Goal: Task Accomplishment & Management: Use online tool/utility

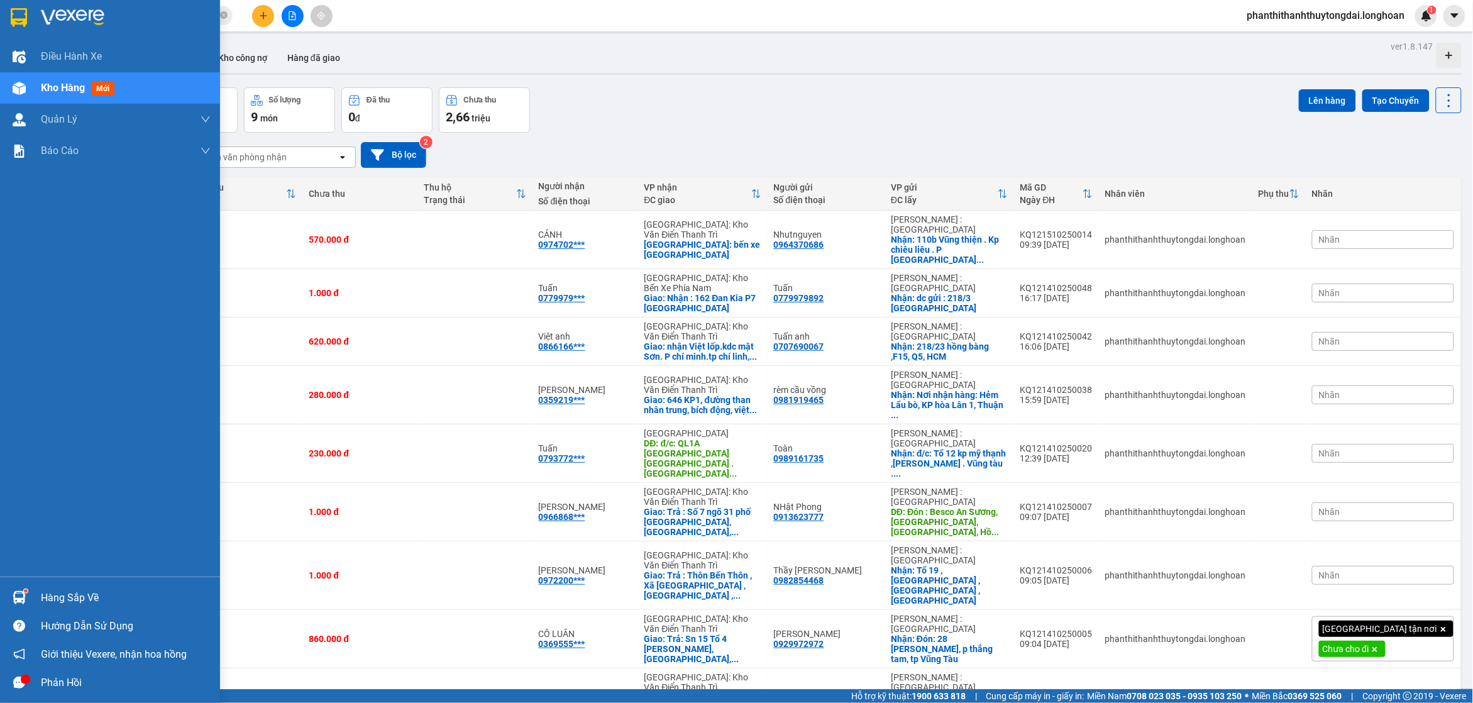
click at [23, 14] on img at bounding box center [19, 17] width 16 height 19
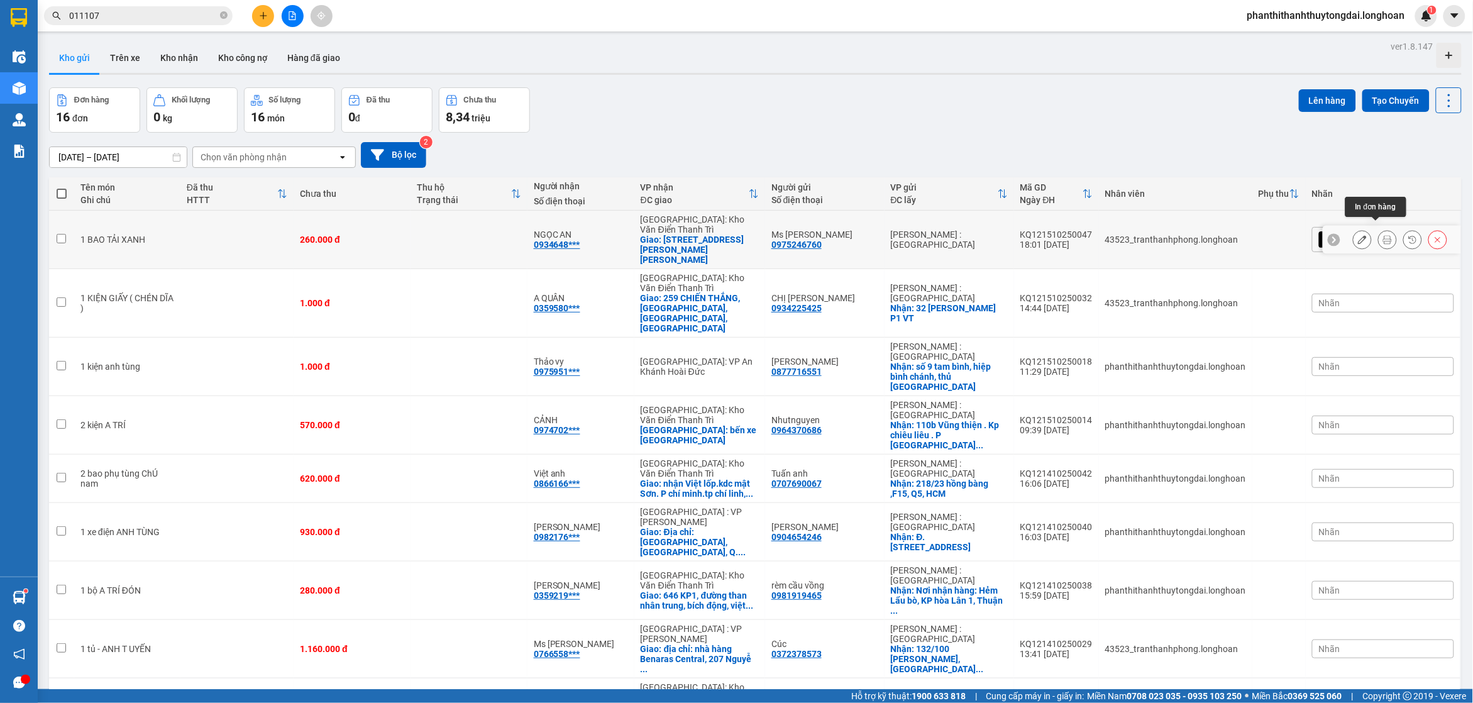
click at [1383, 235] on icon at bounding box center [1387, 239] width 9 height 9
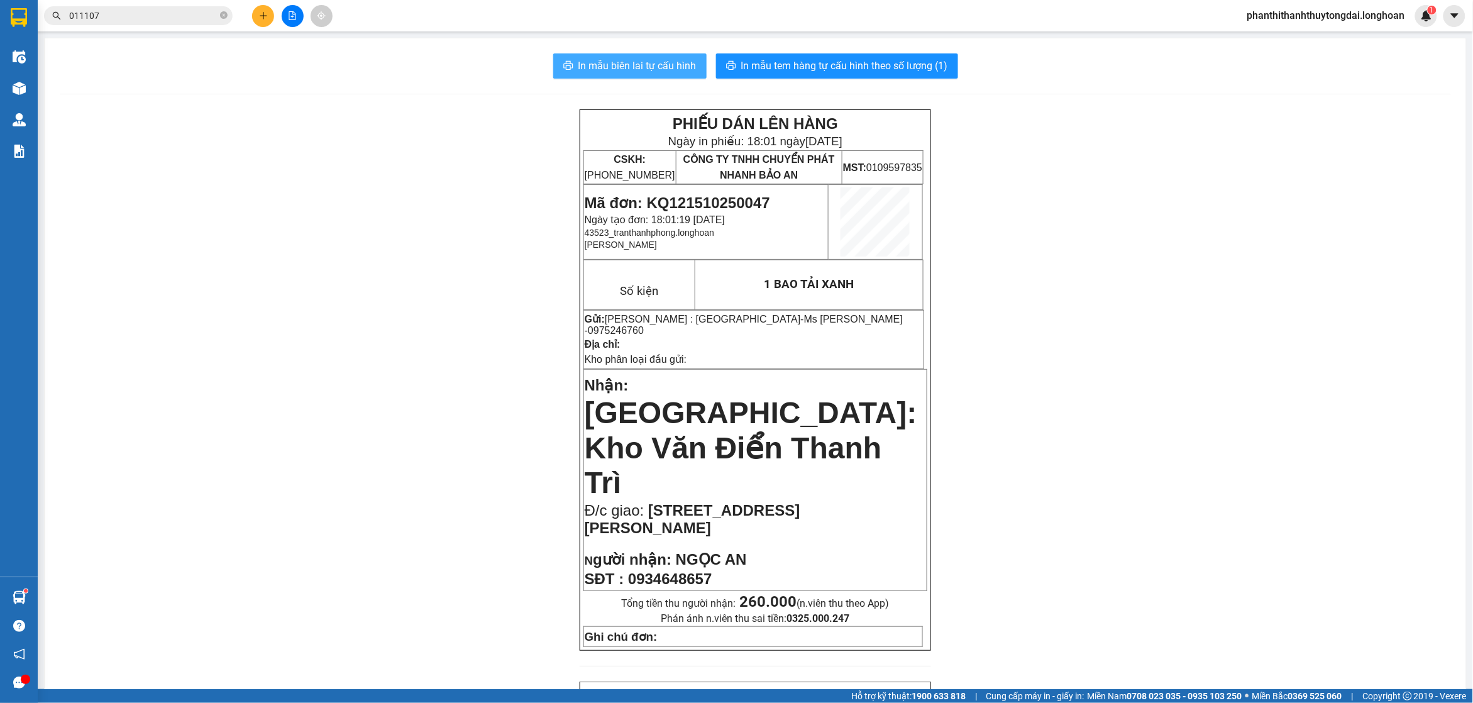
click at [578, 60] on span "In mẫu biên lai tự cấu hình" at bounding box center [637, 66] width 118 height 16
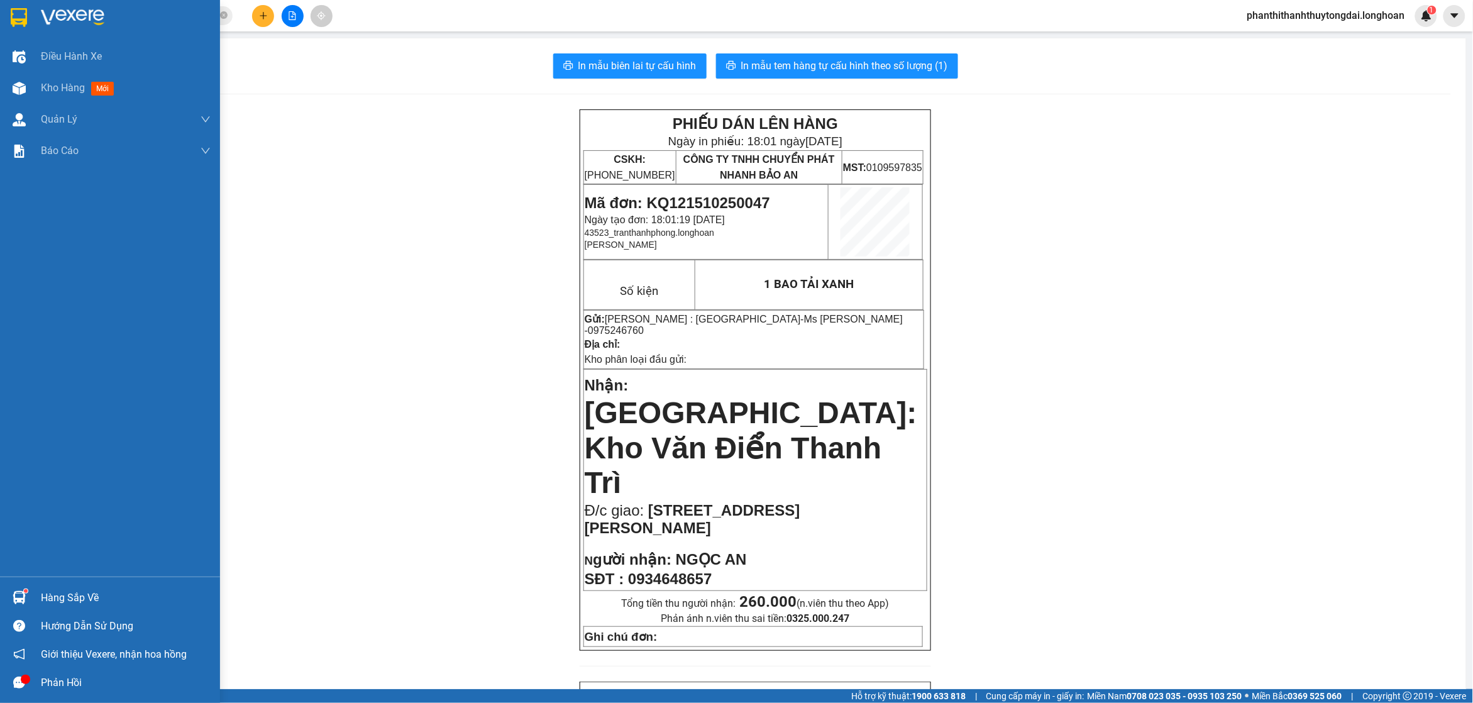
click at [29, 17] on div at bounding box center [19, 17] width 22 height 22
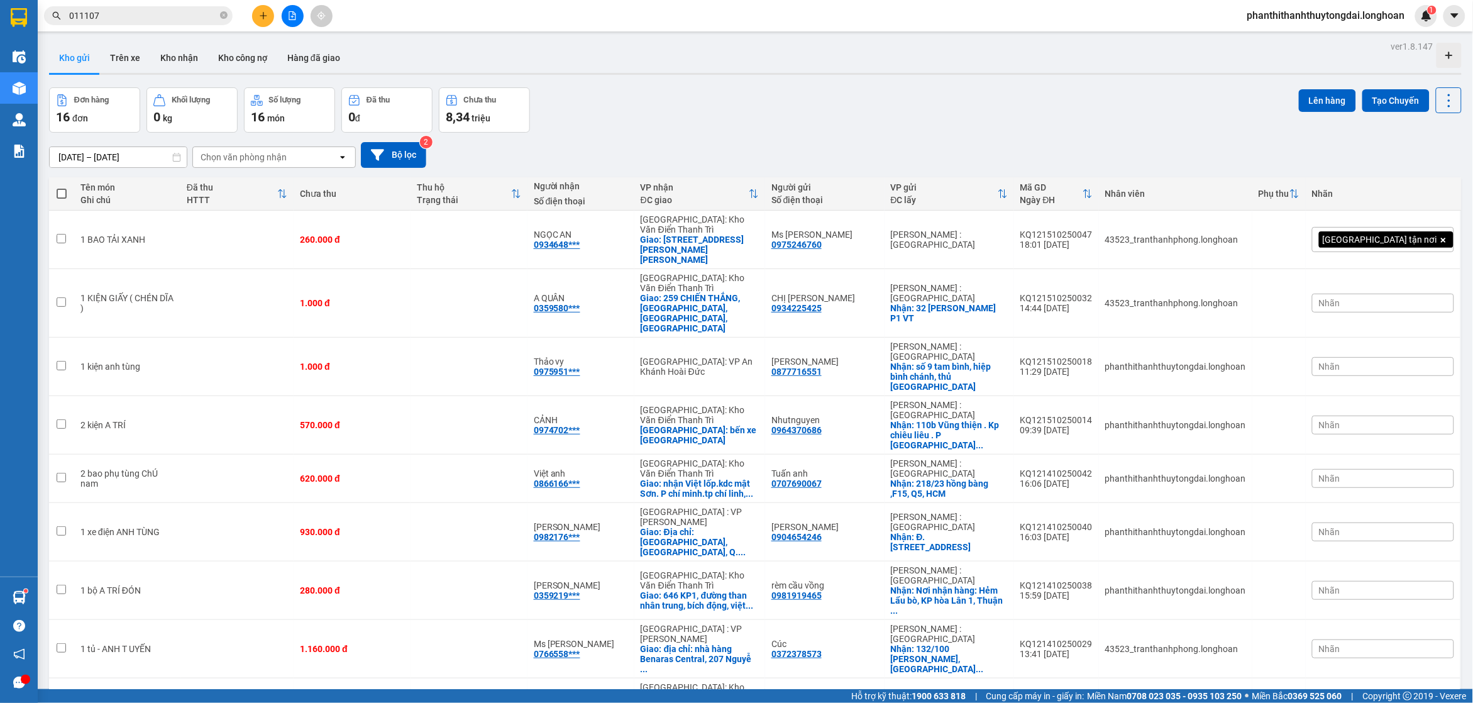
click at [849, 127] on div "Đơn hàng 16 đơn Khối lượng 0 kg Số lượng 16 món Đã thu 0 đ Chưa thu 8,34 [PERSO…" at bounding box center [755, 109] width 1413 height 45
click at [224, 11] on icon "close-circle" at bounding box center [224, 15] width 8 height 8
click at [527, 241] on td at bounding box center [469, 240] width 117 height 58
checkbox input "true"
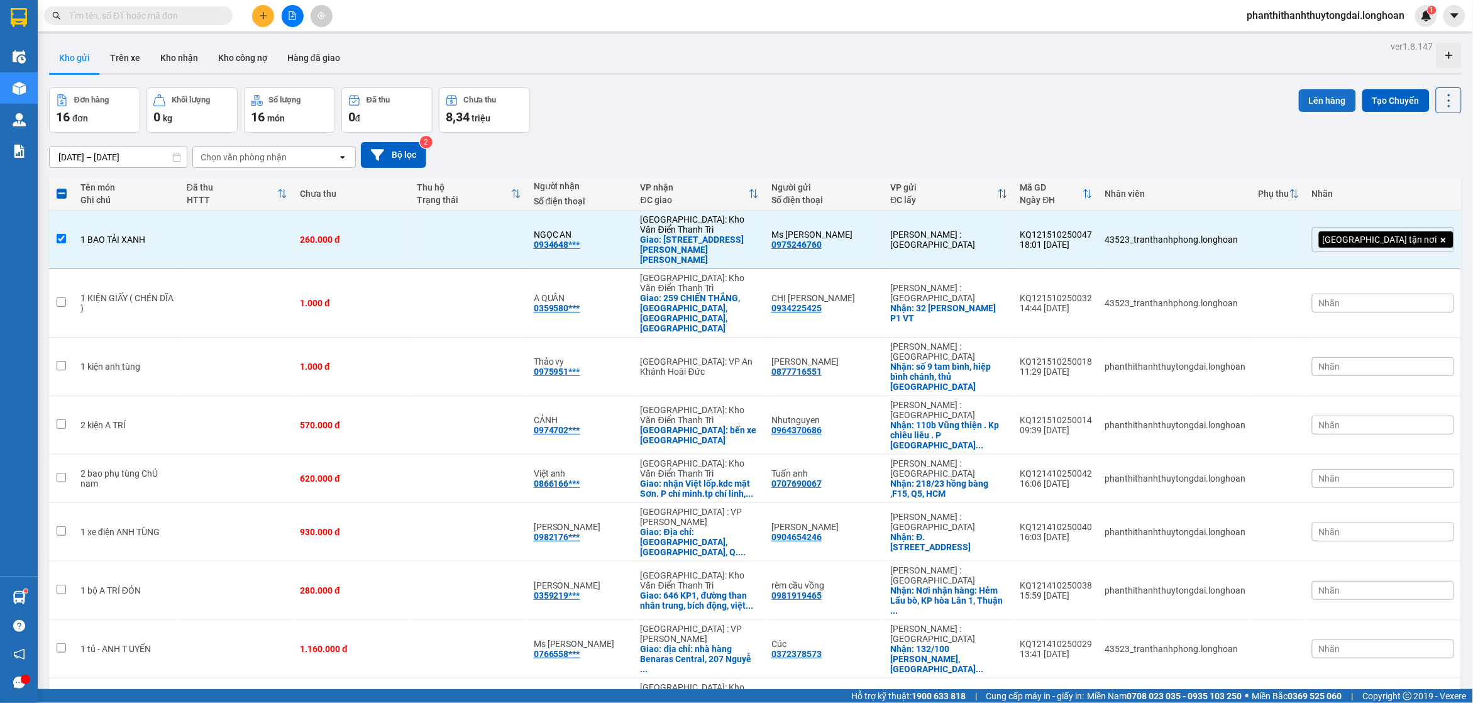
click at [1308, 93] on button "Lên hàng" at bounding box center [1327, 100] width 57 height 23
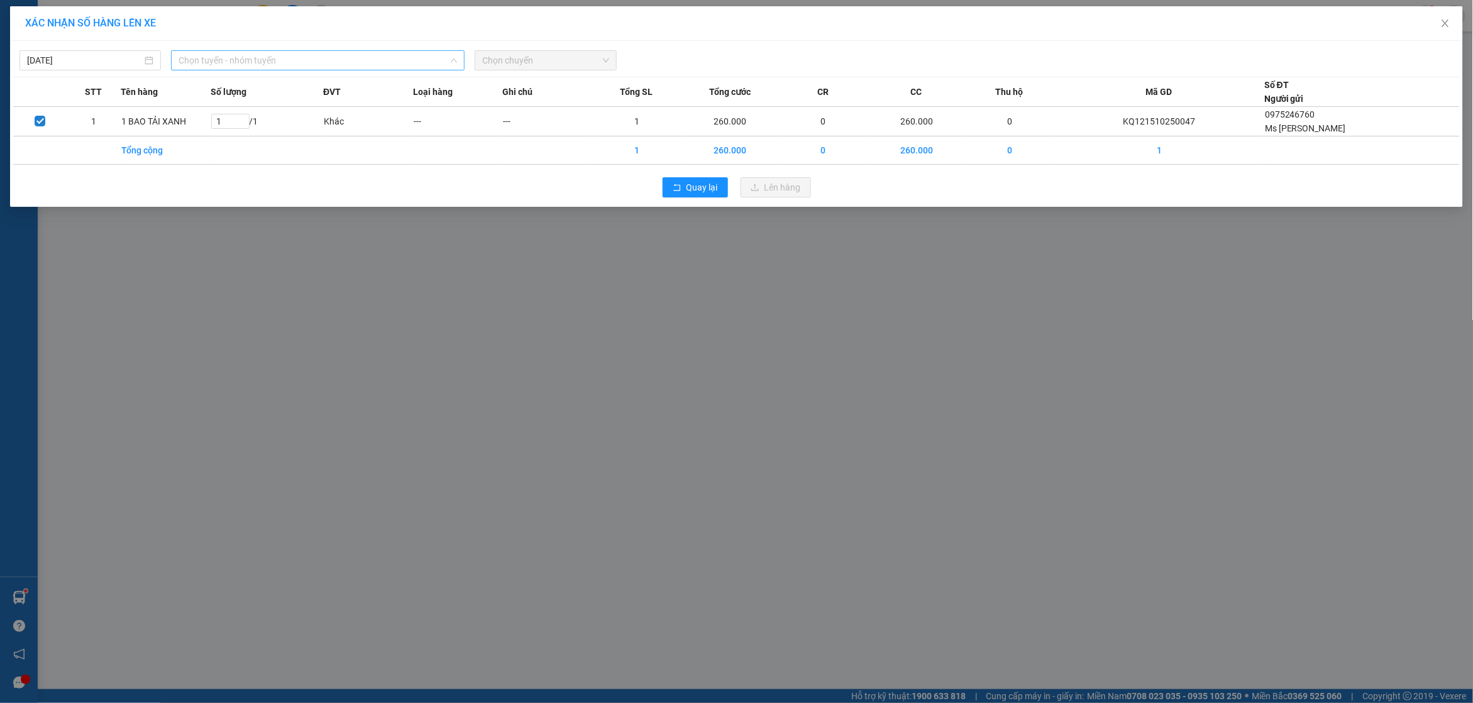
click at [227, 61] on span "Chọn tuyến - nhóm tuyến" at bounding box center [318, 60] width 278 height 19
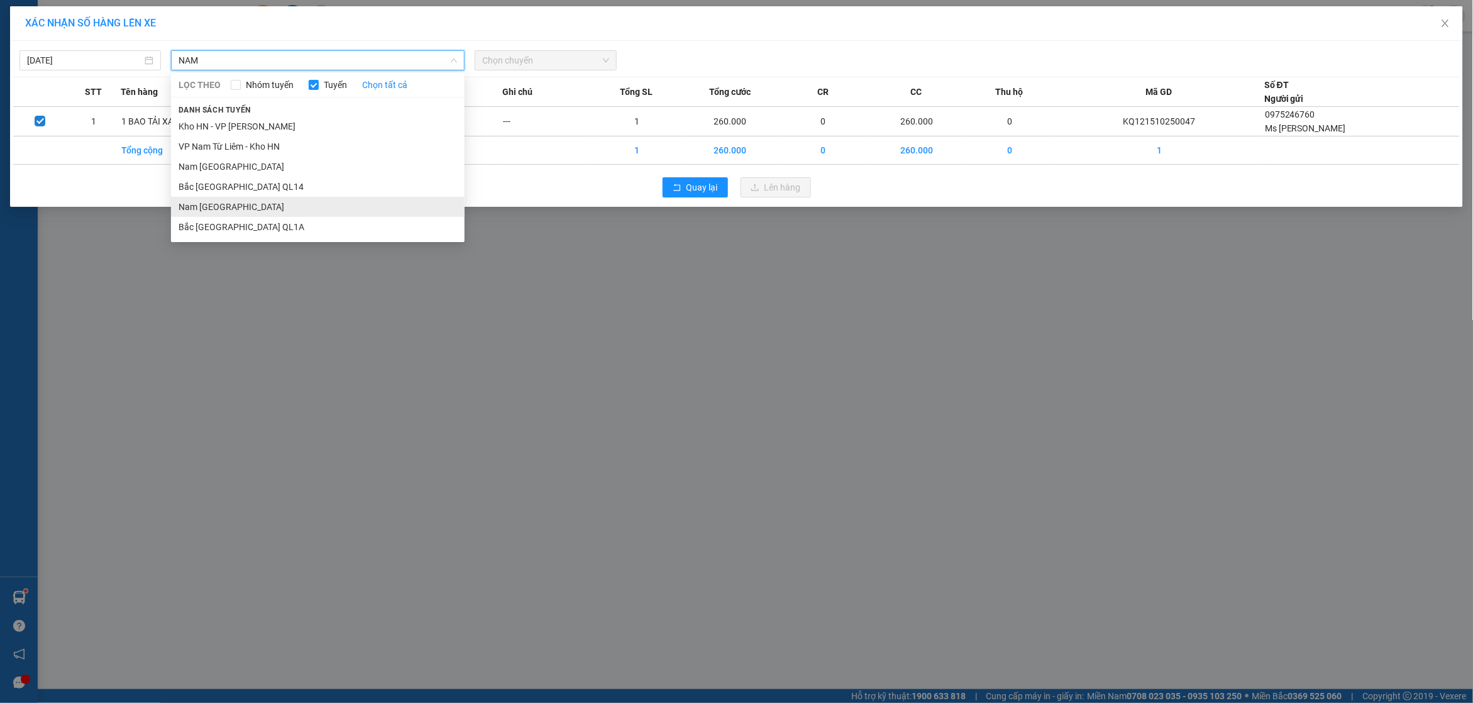
type input "NAM"
click at [246, 207] on li "Nam [GEOGRAPHIC_DATA]" at bounding box center [318, 207] width 294 height 20
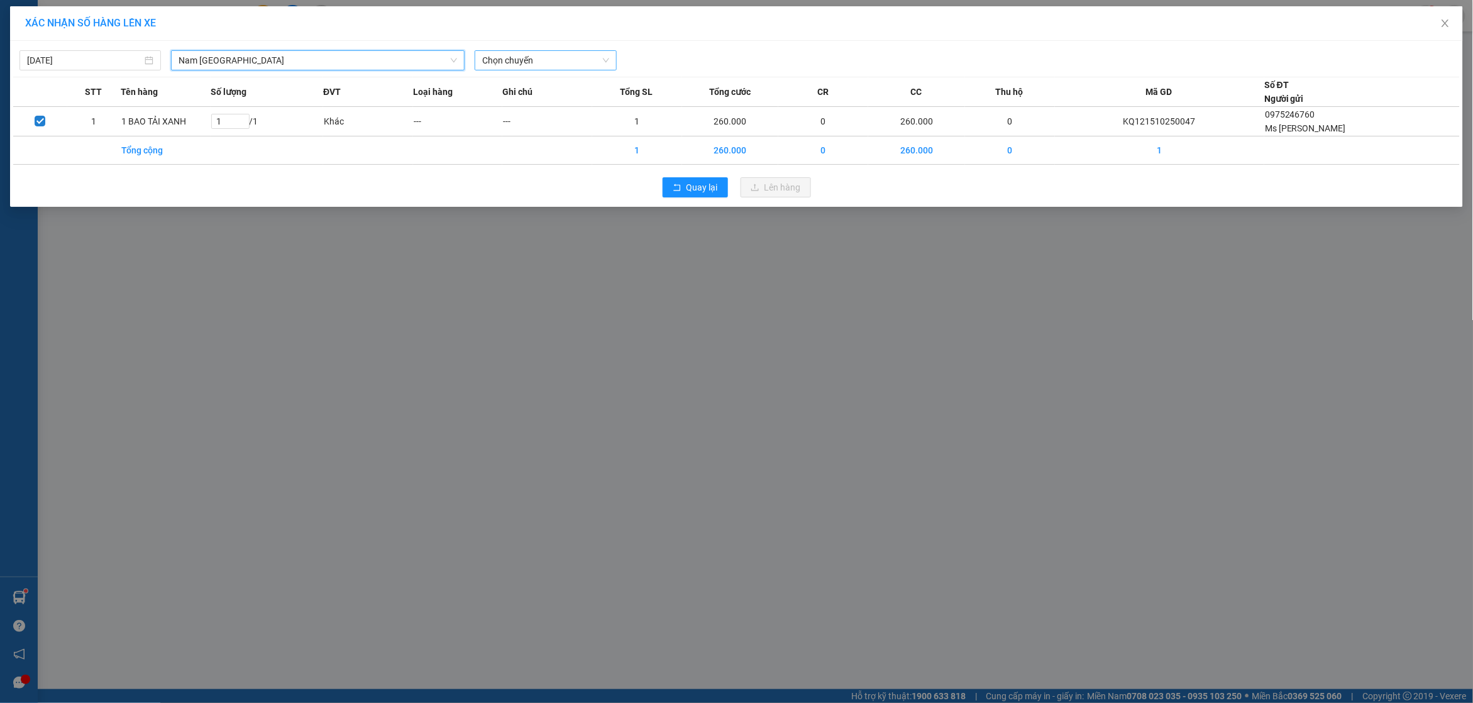
click at [508, 52] on span "Chọn chuyến" at bounding box center [545, 60] width 126 height 19
click at [502, 102] on div "20:00 (TC) - 29E-191.97" at bounding box center [531, 106] width 98 height 14
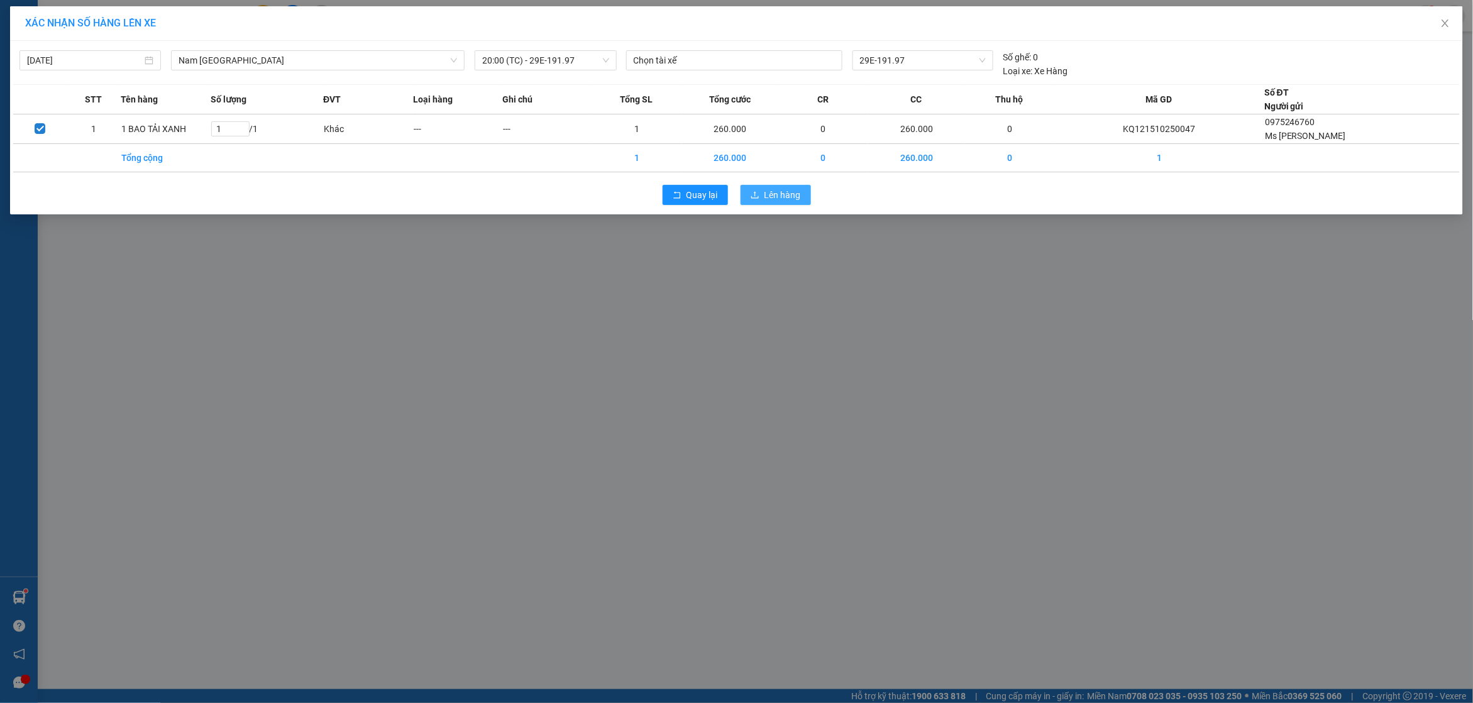
click at [768, 198] on span "Lên hàng" at bounding box center [782, 195] width 36 height 14
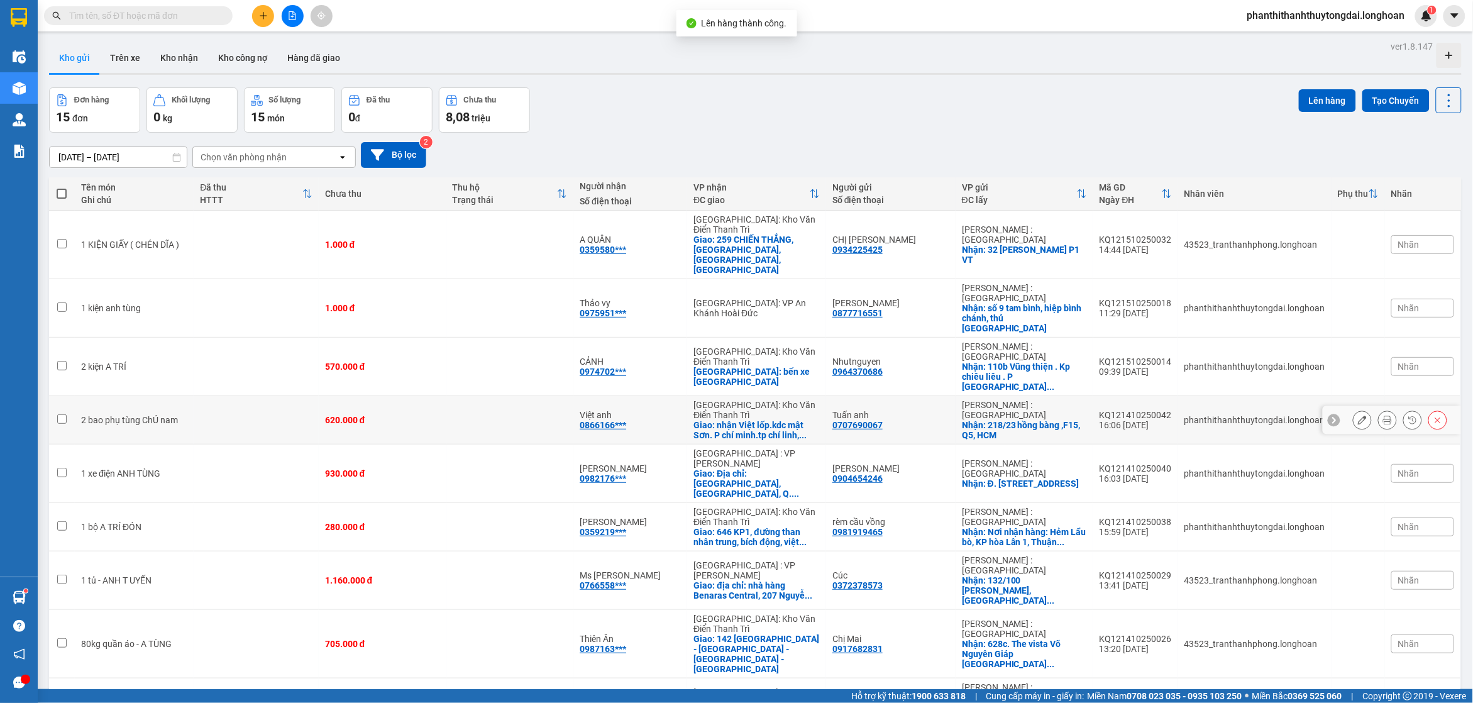
scroll to position [58, 0]
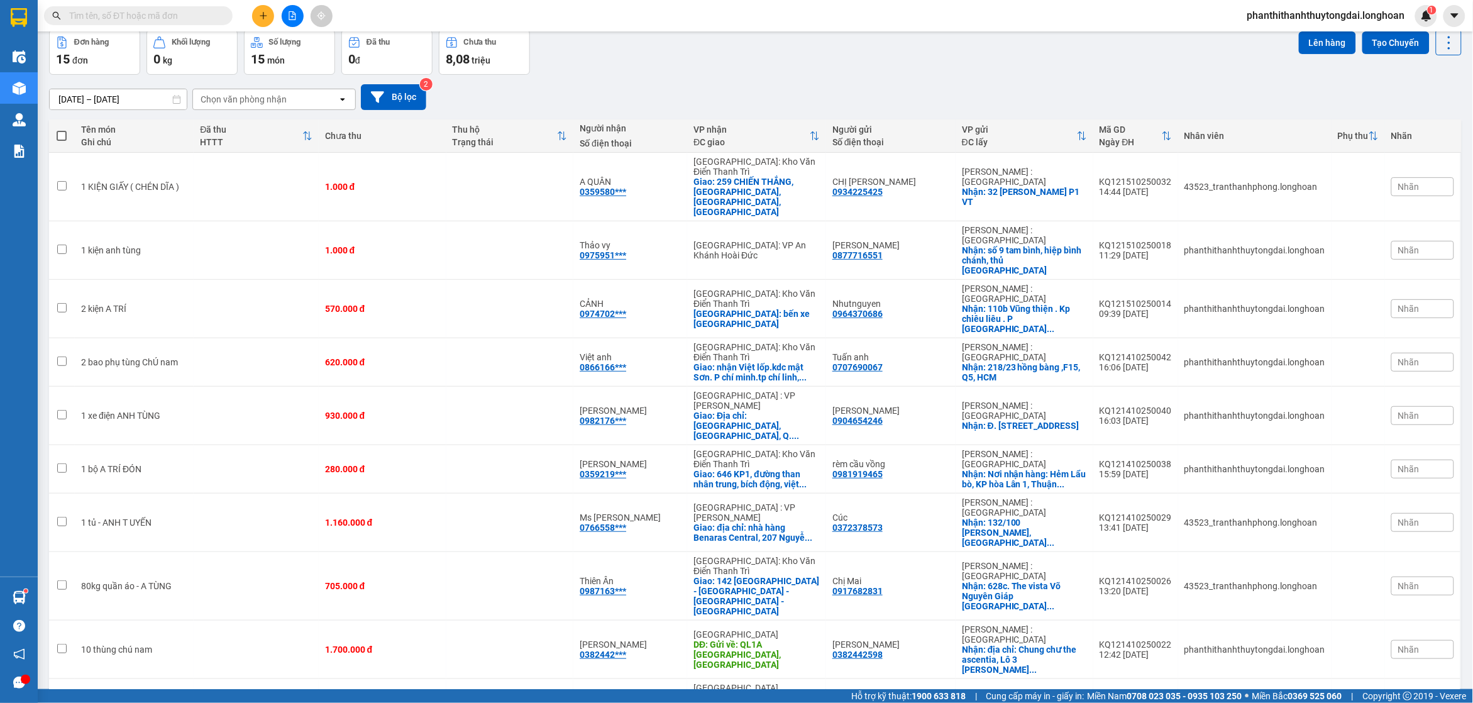
click at [1393, 520] on div "100 / trang" at bounding box center [1406, 531] width 75 height 23
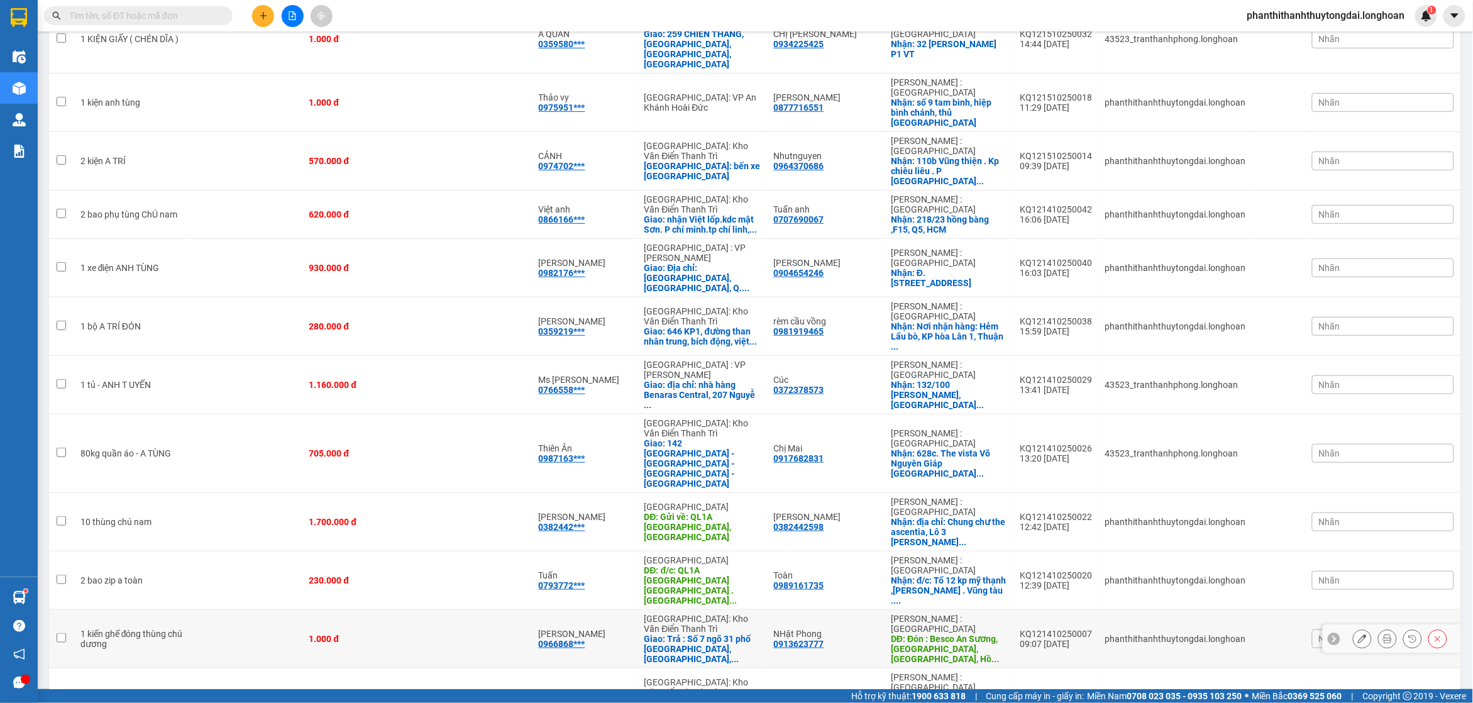
scroll to position [206, 0]
